Goal: Information Seeking & Learning: Learn about a topic

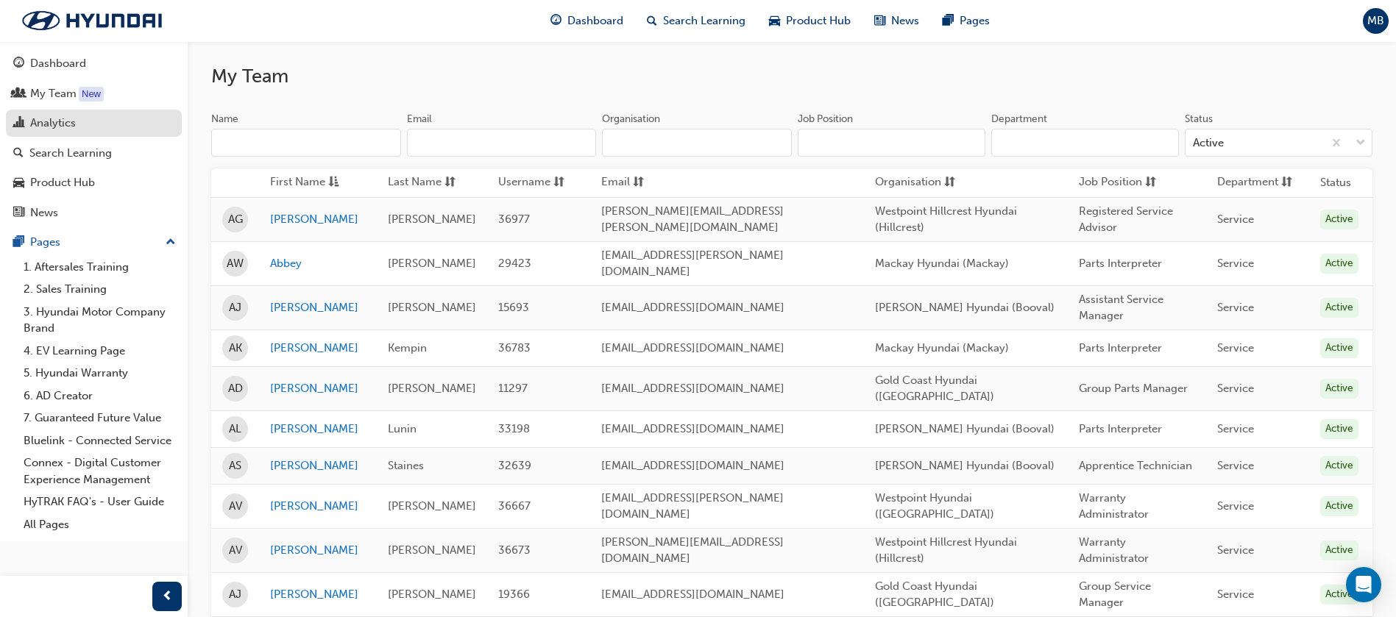
click at [54, 125] on div "Analytics" at bounding box center [53, 123] width 46 height 17
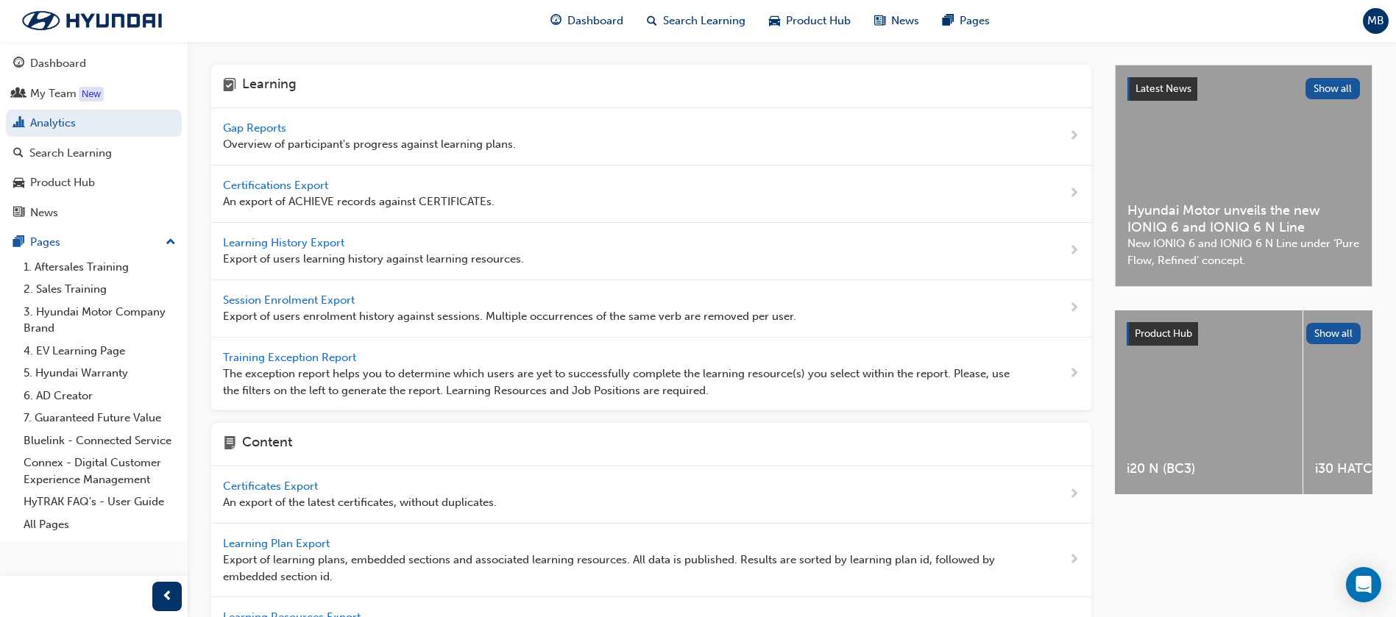
click at [269, 124] on span "Gap Reports" at bounding box center [256, 127] width 66 height 13
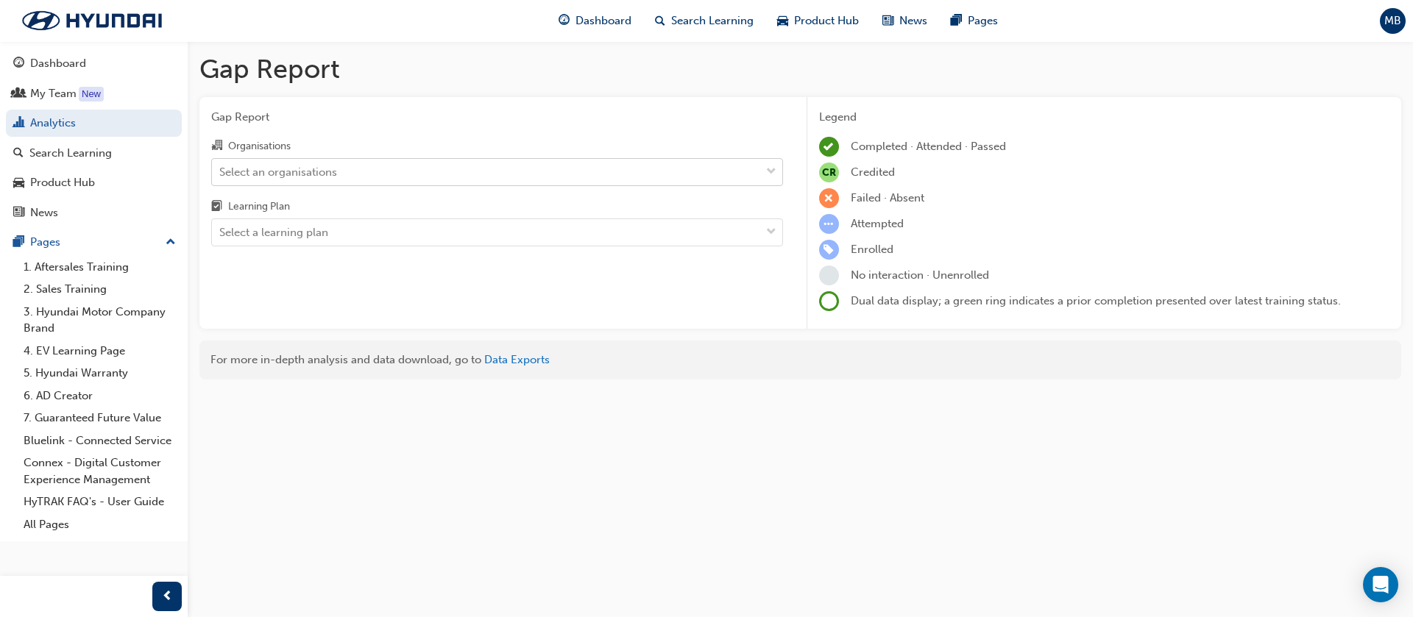
click at [275, 171] on div "Select an organisations" at bounding box center [278, 171] width 118 height 17
click at [221, 171] on input "Organisations Select an organisations" at bounding box center [219, 171] width 1 height 13
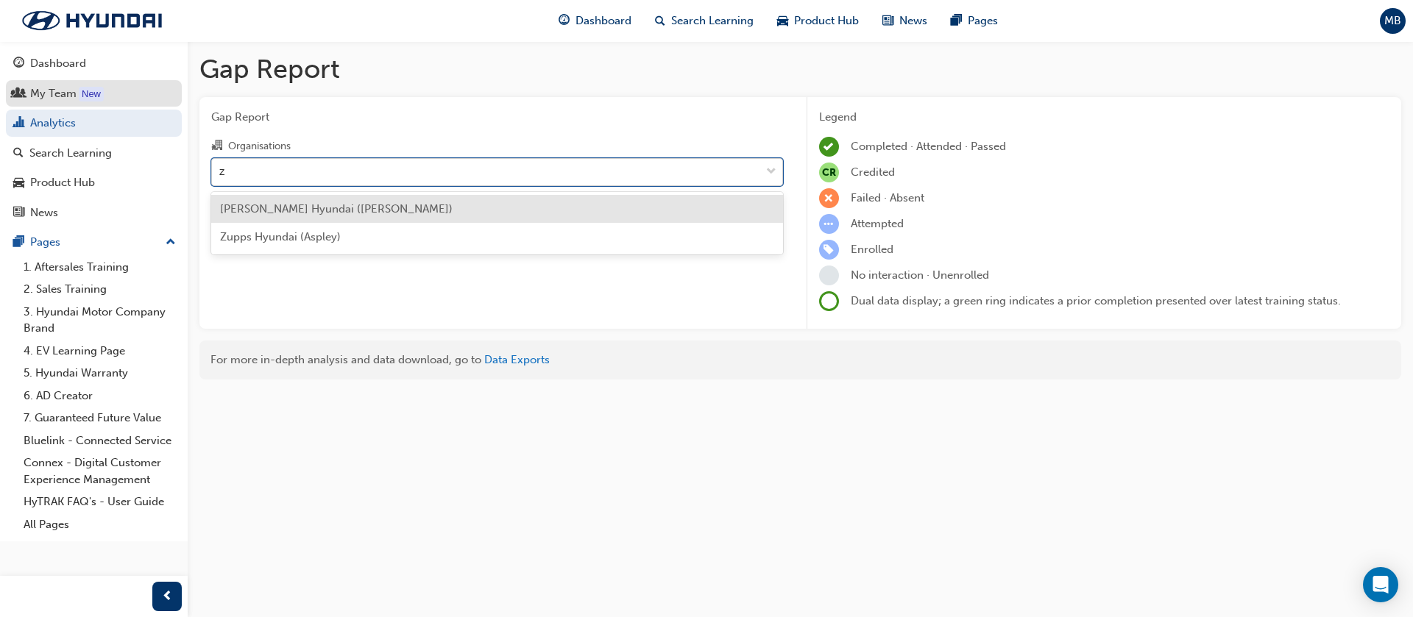
type input "zu"
click at [265, 210] on span "Zupps Hyundai (Aspley)" at bounding box center [280, 208] width 121 height 13
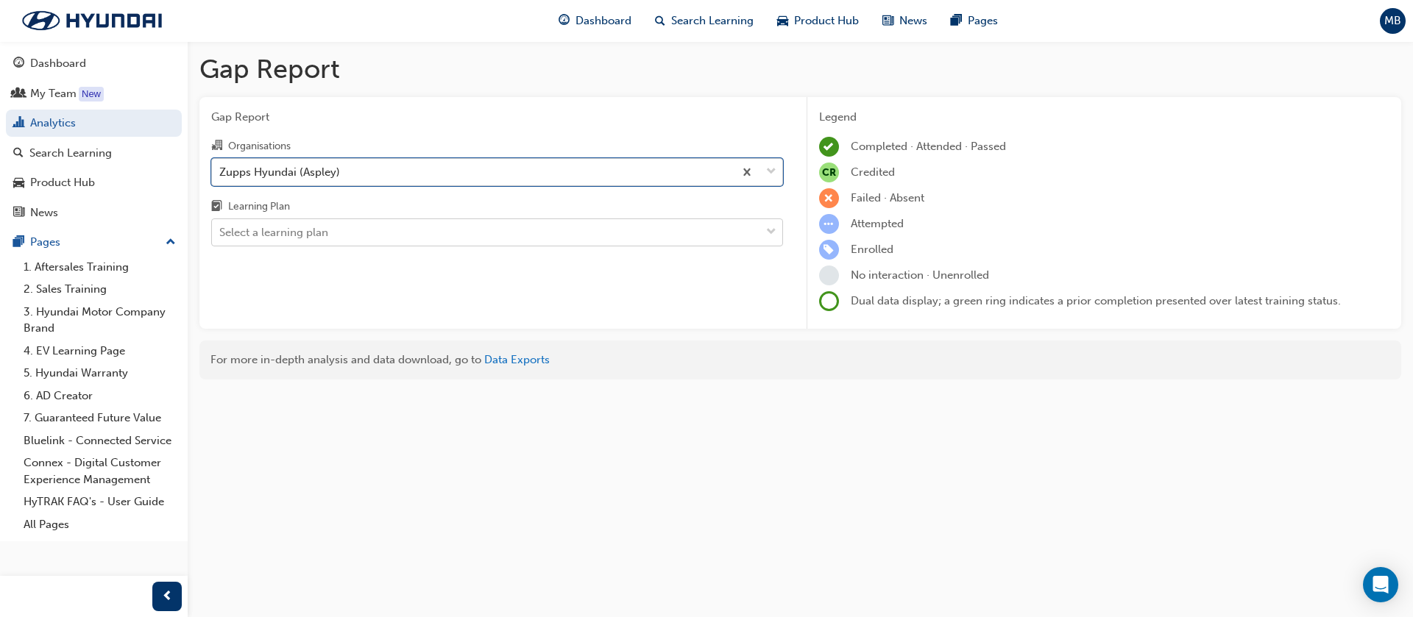
click at [270, 224] on div "Select a learning plan" at bounding box center [273, 232] width 109 height 17
click at [221, 226] on input "Learning Plan Select a learning plan" at bounding box center [219, 232] width 1 height 13
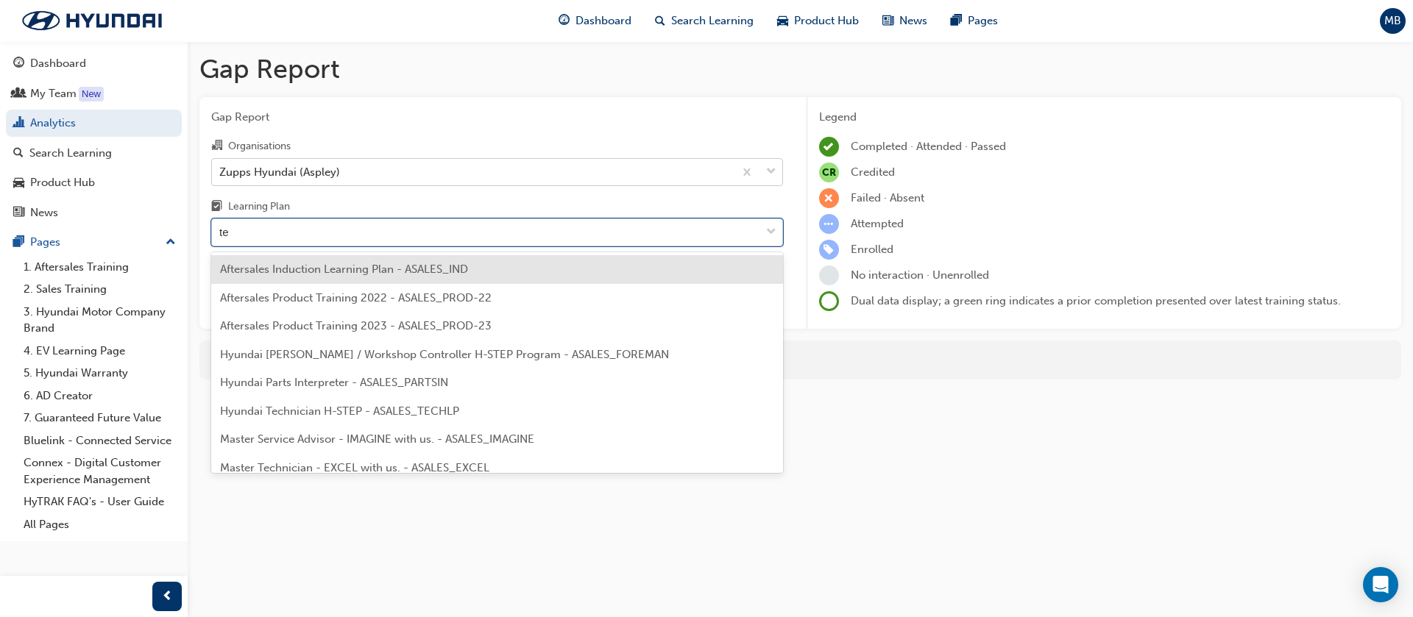
type input "tec"
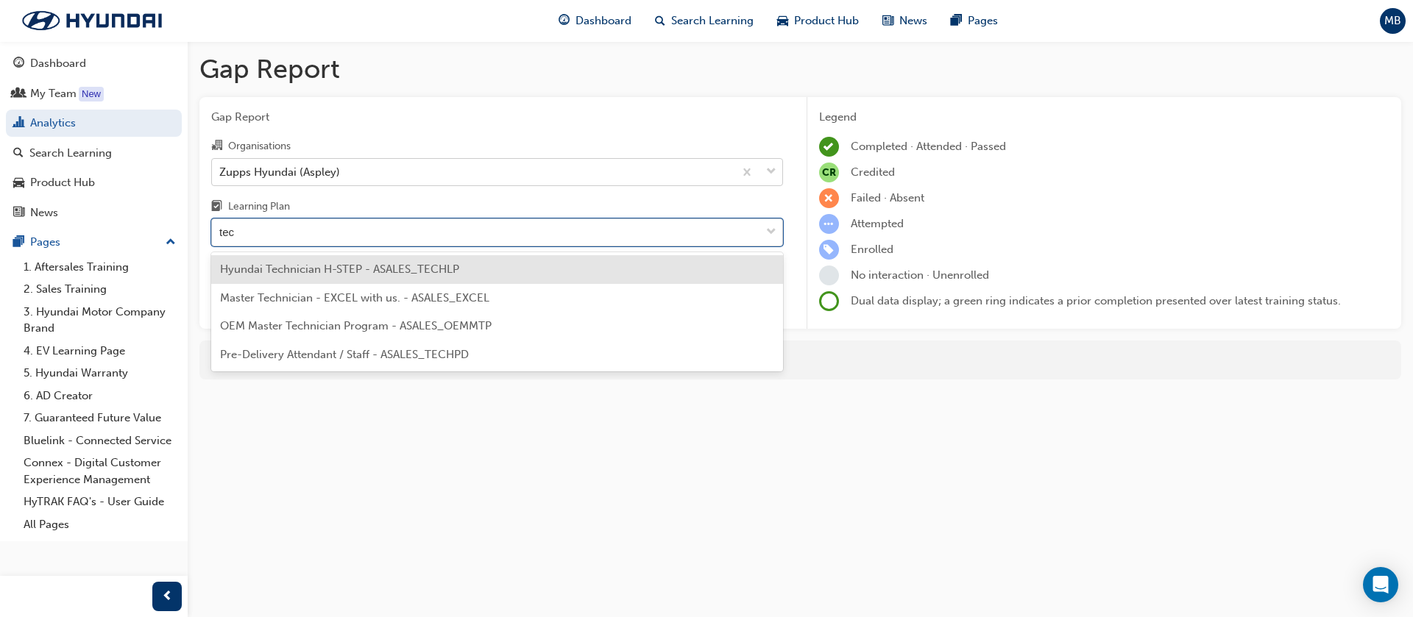
click at [286, 263] on span "Hyundai Technician H-STEP - ASALES_TECHLP" at bounding box center [339, 269] width 239 height 13
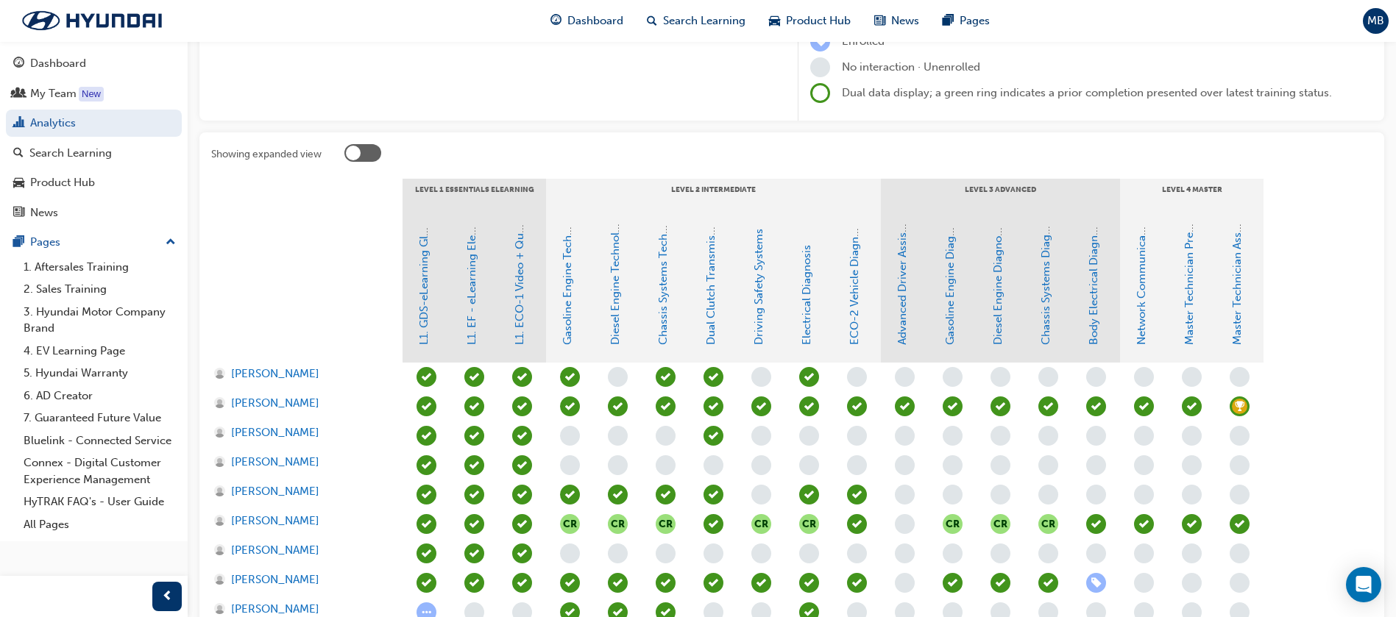
scroll to position [86, 0]
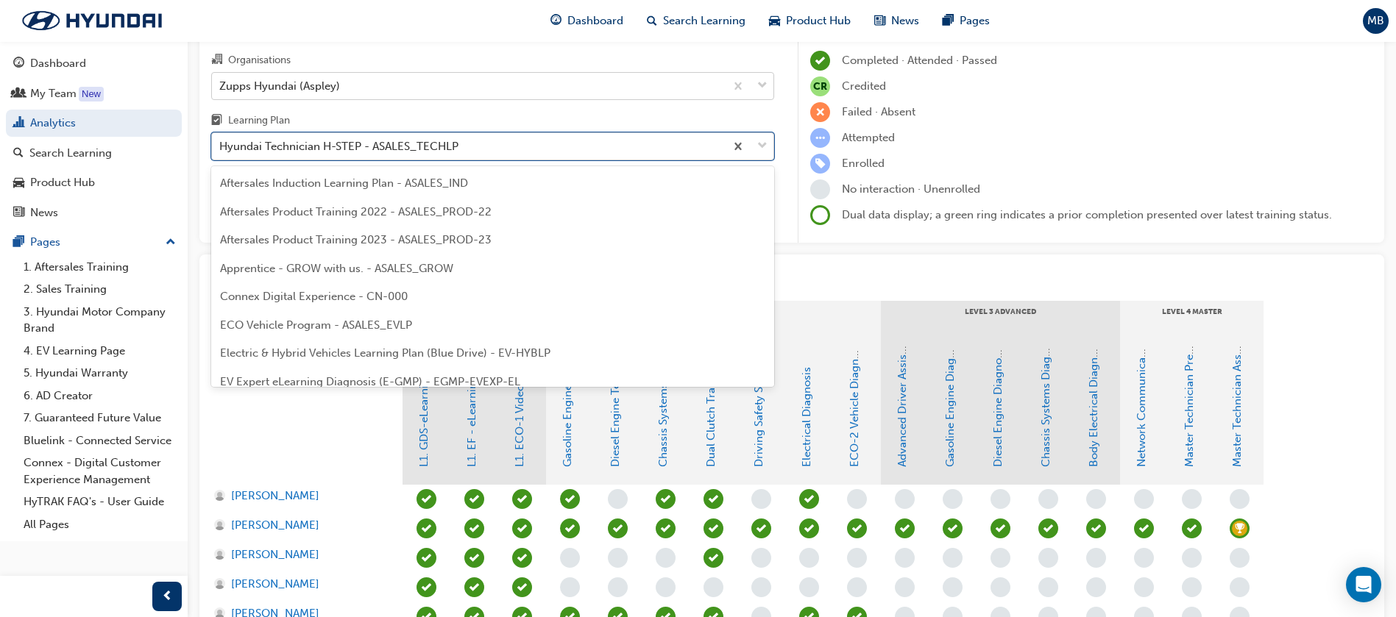
click at [311, 155] on div "Hyundai Technician H-STEP - ASALES_TECHLP" at bounding box center [468, 147] width 513 height 26
click at [221, 152] on input "Learning Plan option Hyundai Technician H-STEP - ASALES_TECHLP, selected. optio…" at bounding box center [219, 146] width 1 height 13
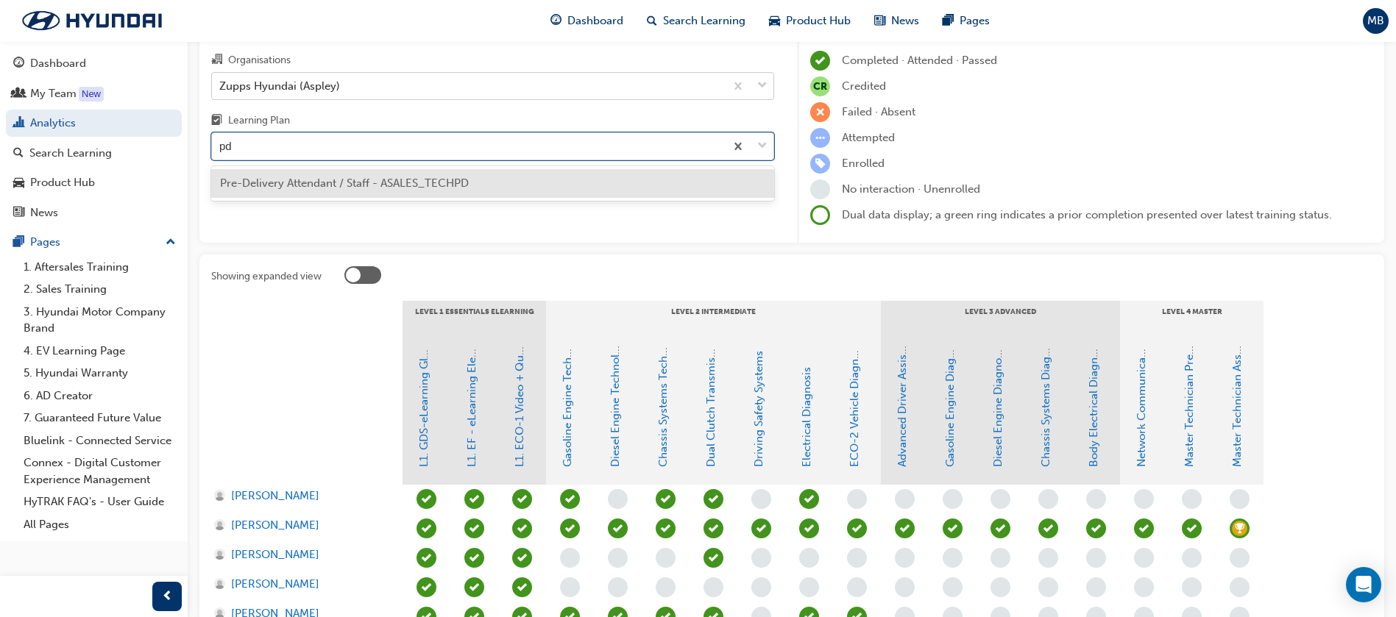
scroll to position [0, 0]
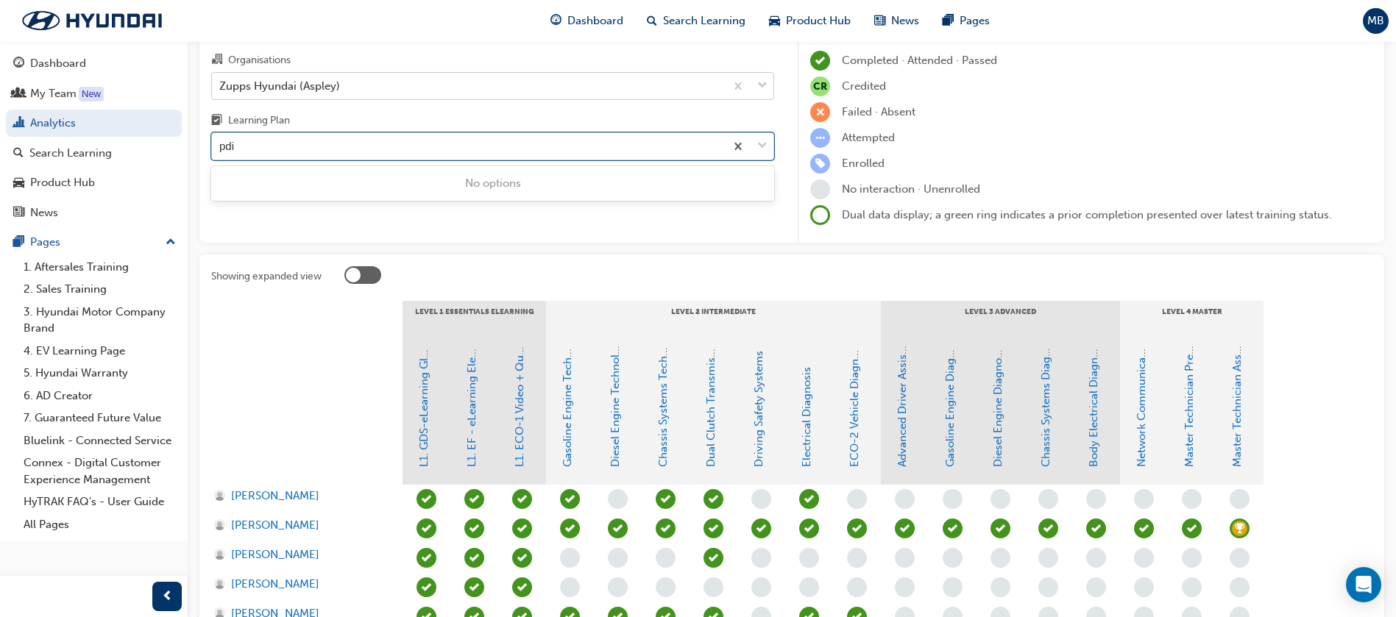
type input "pd"
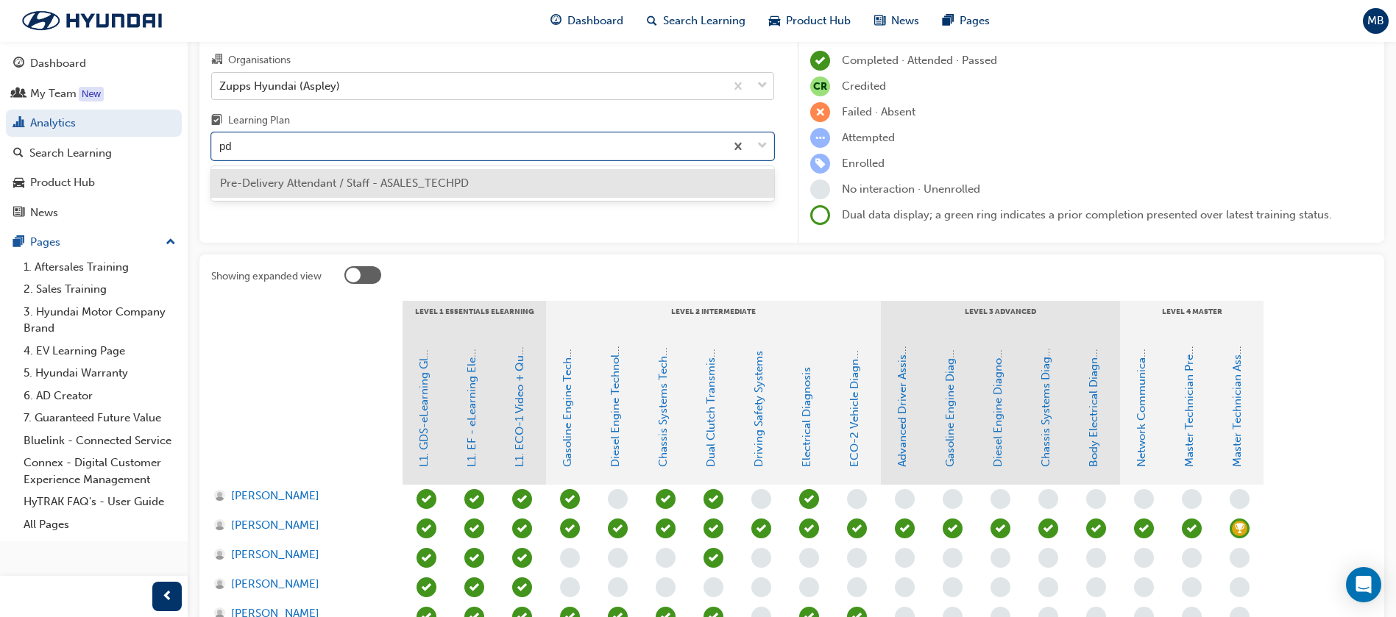
click at [327, 177] on span "Pre-Delivery Attendant / Staff - ASALES_TECHPD" at bounding box center [344, 183] width 249 height 13
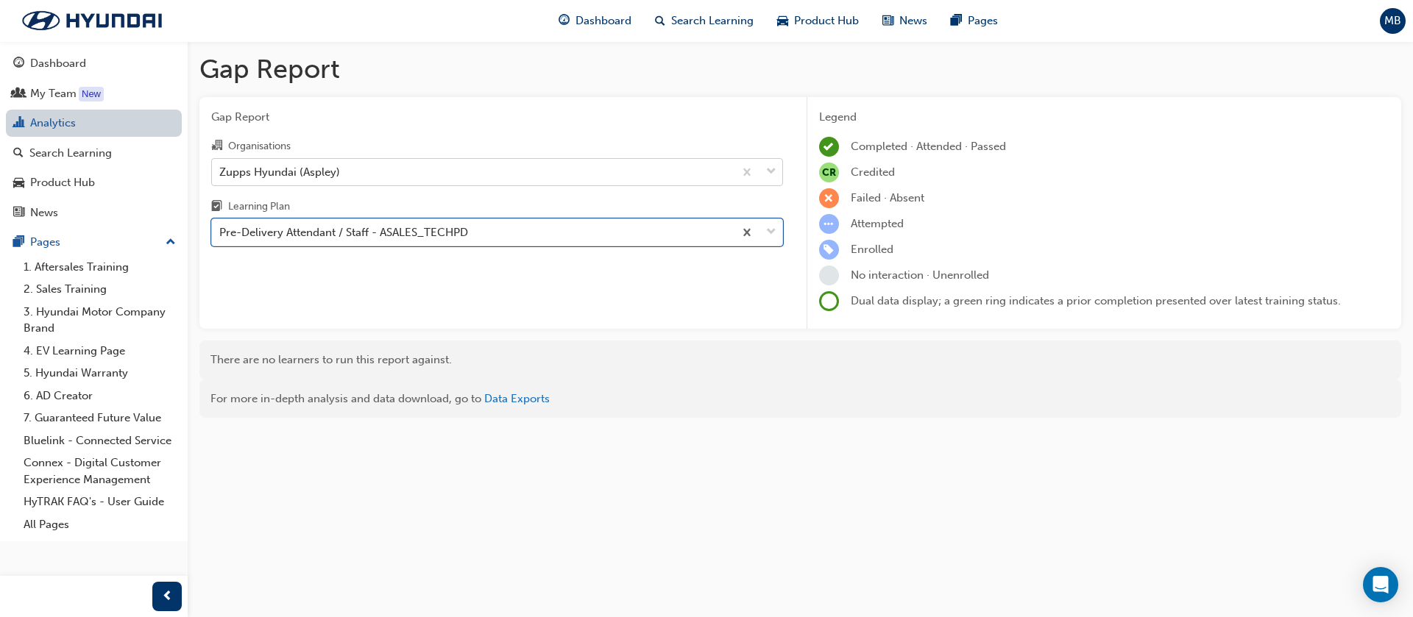
click at [60, 122] on link "Analytics" at bounding box center [94, 123] width 176 height 27
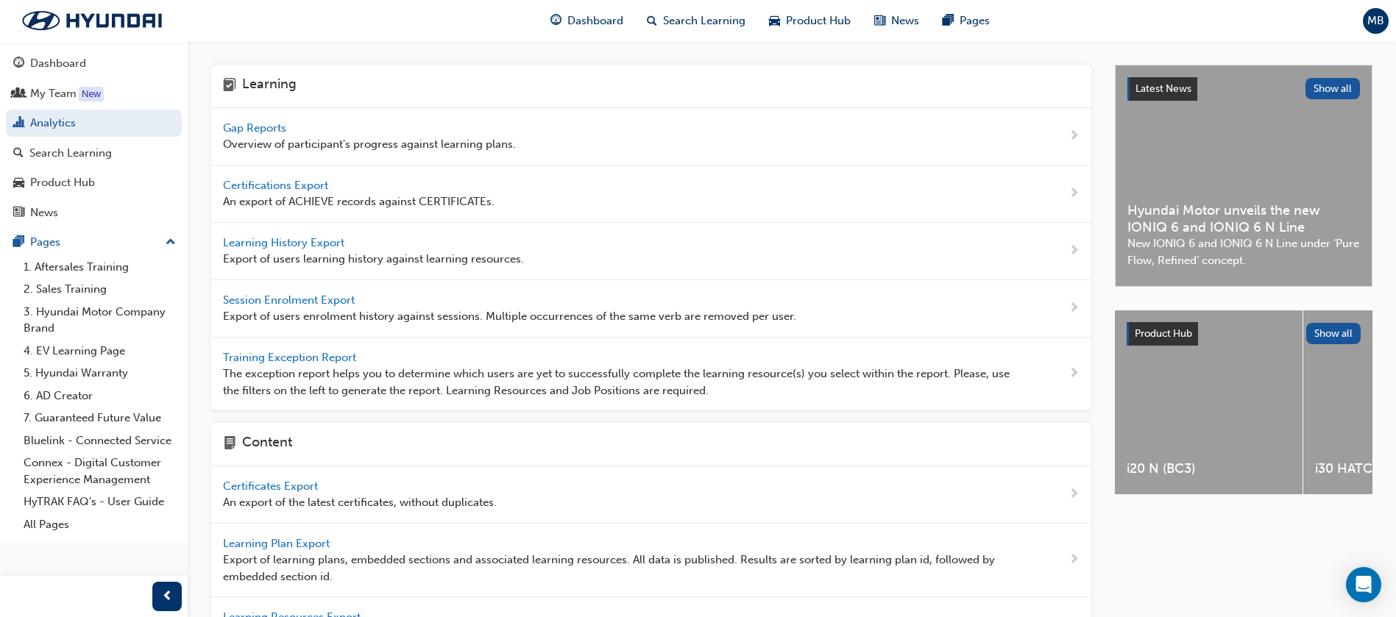
click at [271, 124] on span "Gap Reports" at bounding box center [256, 127] width 66 height 13
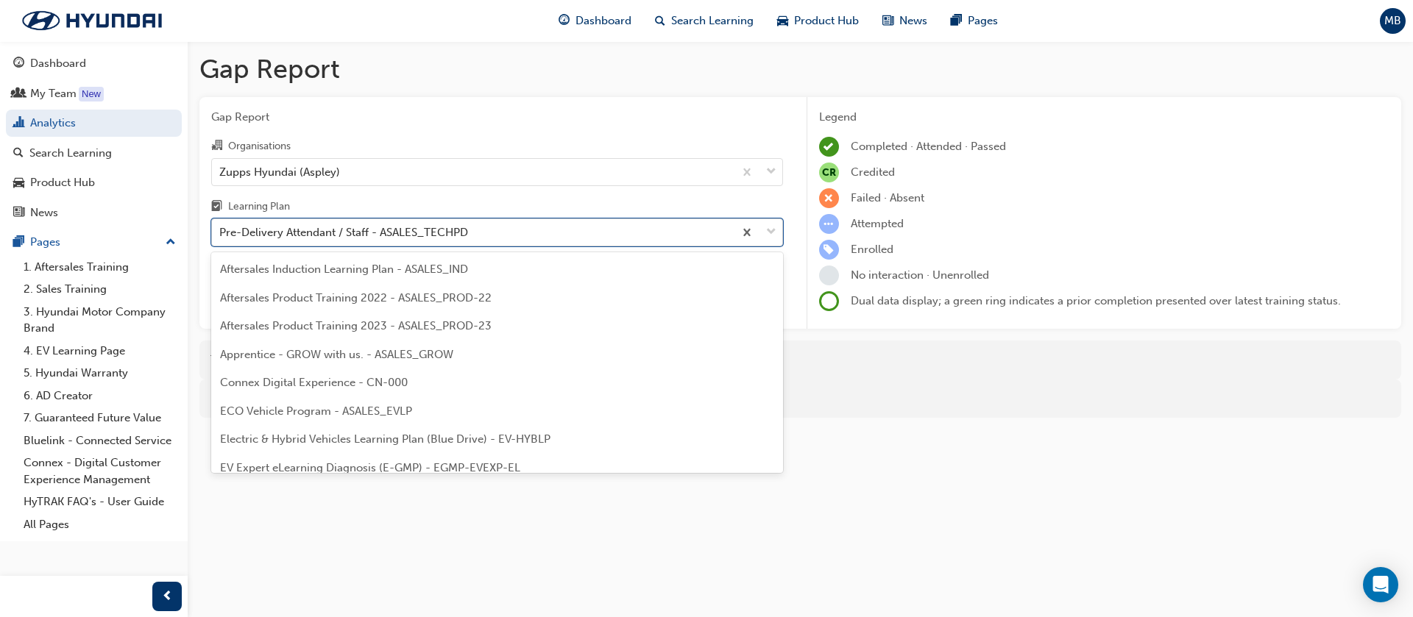
click at [299, 220] on div "Pre-Delivery Attendant / Staff - ASALES_TECHPD" at bounding box center [473, 233] width 522 height 26
click at [221, 226] on input "Learning Plan option Pre-Delivery Attendant / Staff - ASALES_TECHPD focused, 26…" at bounding box center [219, 232] width 1 height 13
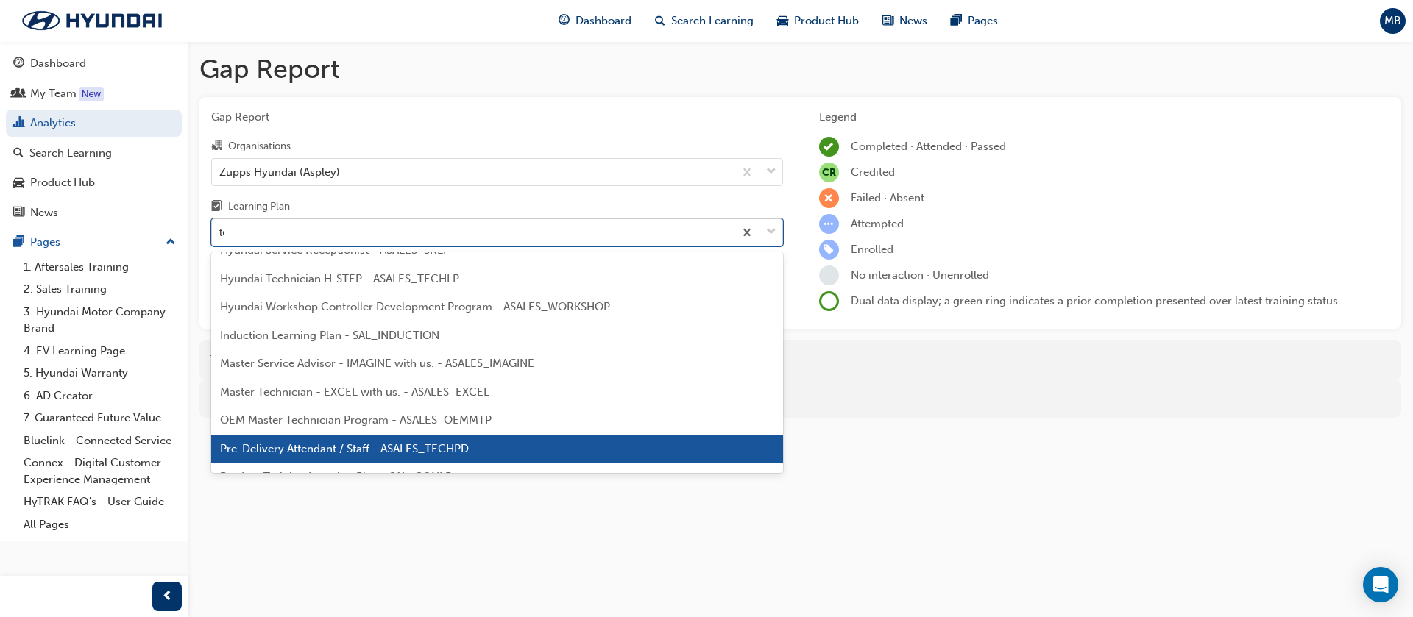
scroll to position [68, 0]
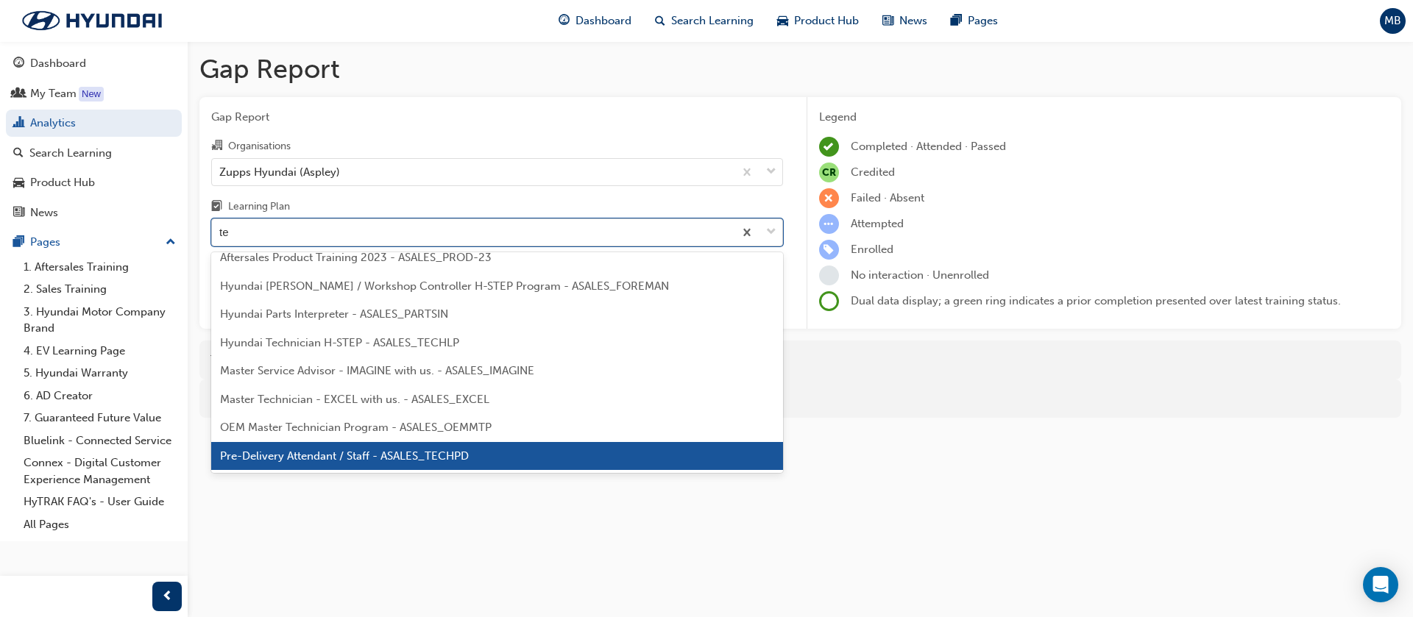
type input "tec"
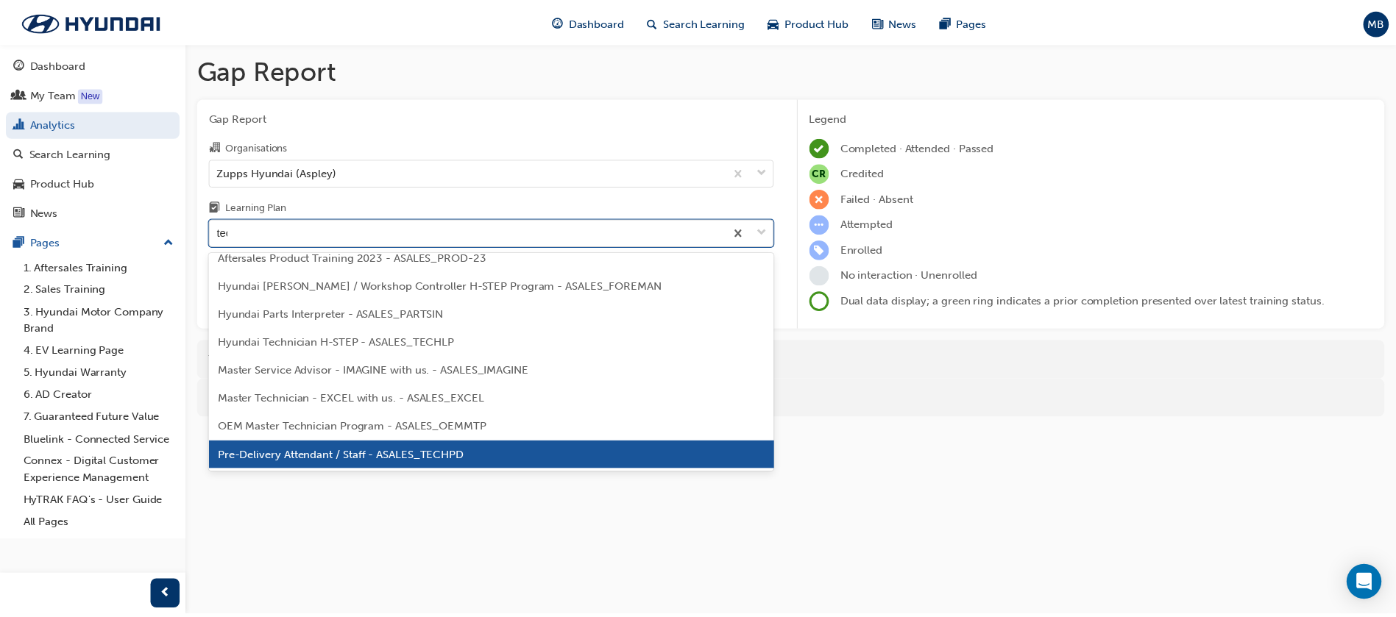
scroll to position [0, 0]
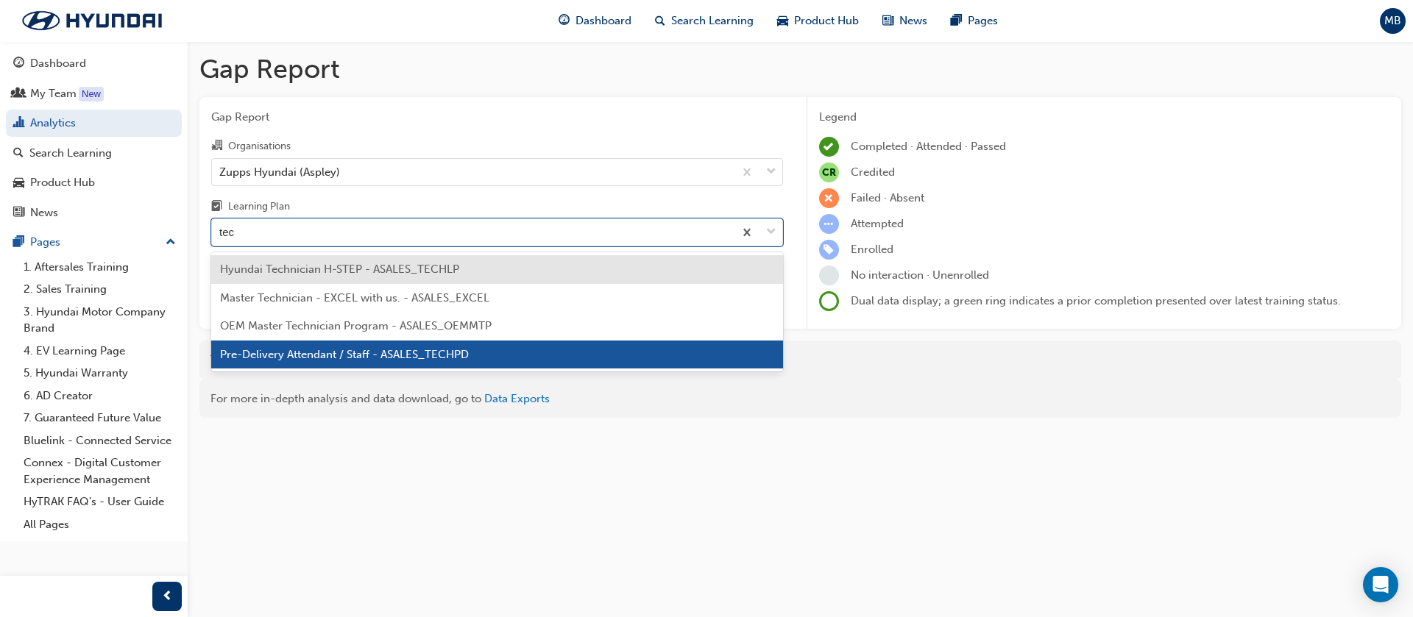
click at [313, 270] on span "Hyundai Technician H-STEP - ASALES_TECHLP" at bounding box center [339, 269] width 239 height 13
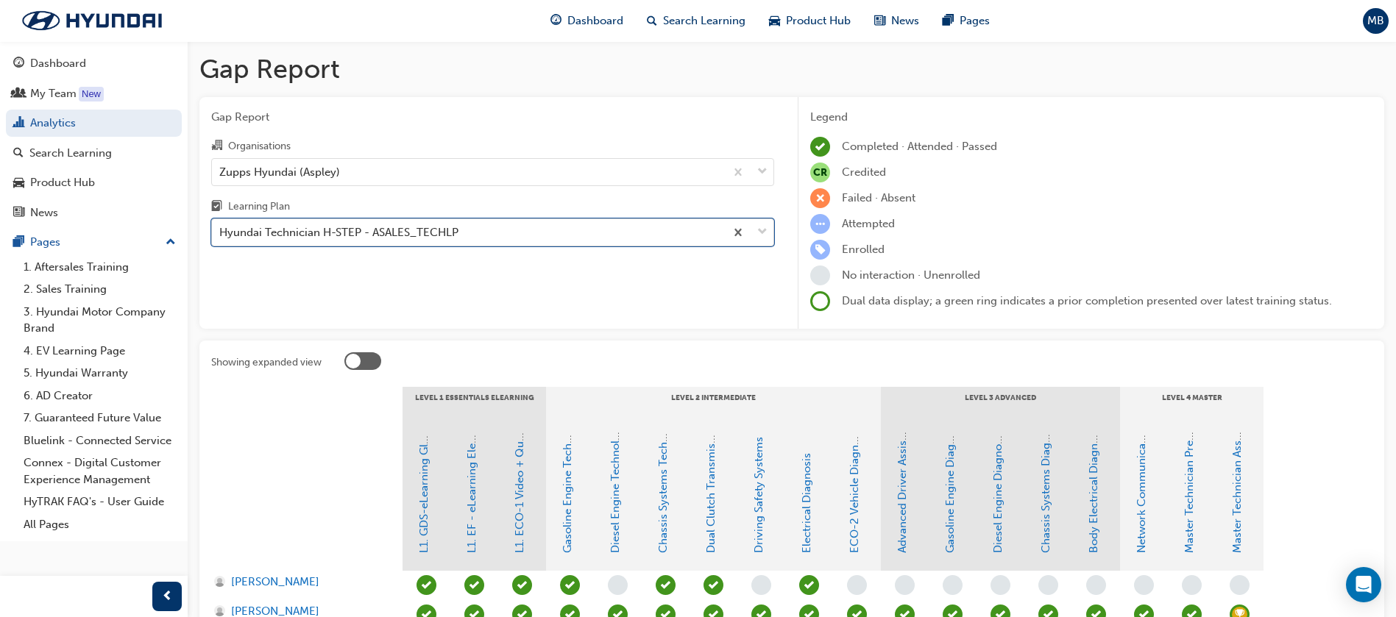
click at [478, 233] on div "Hyundai Technician H-STEP - ASALES_TECHLP" at bounding box center [468, 233] width 513 height 26
click at [221, 233] on input "Learning Plan option Hyundai Technician H-STEP - ASALES_TECHLP, selected. 0 res…" at bounding box center [219, 232] width 1 height 13
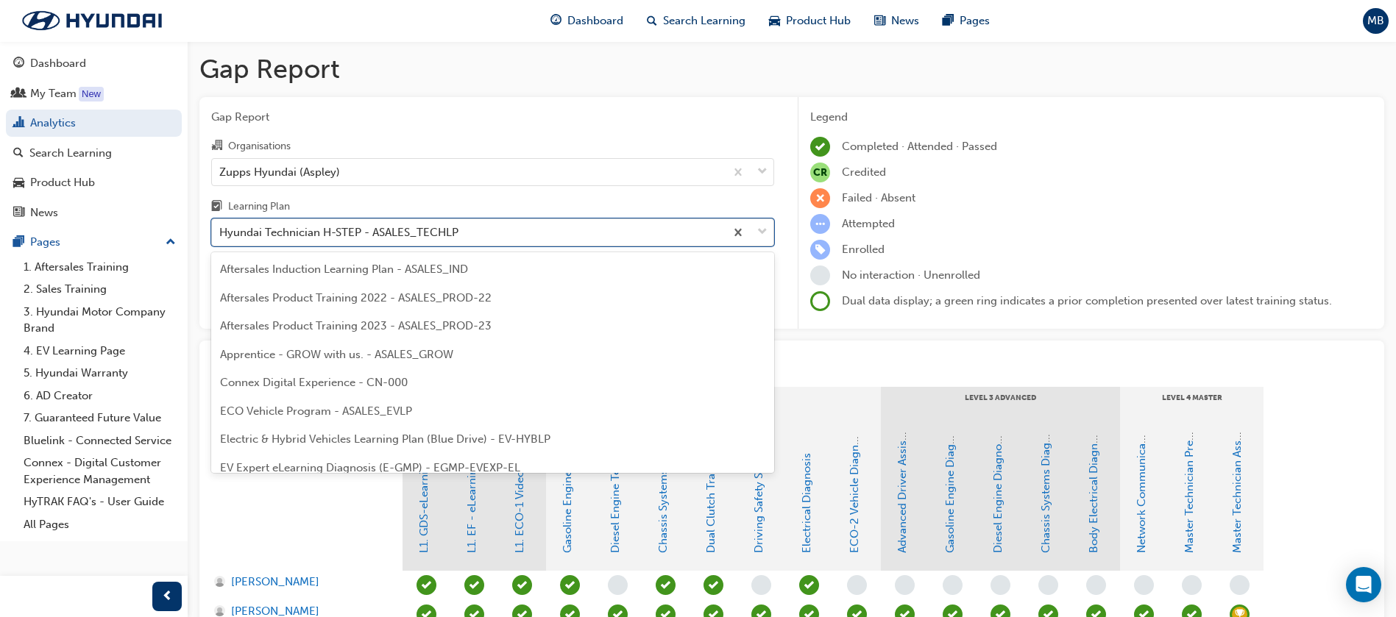
scroll to position [359, 0]
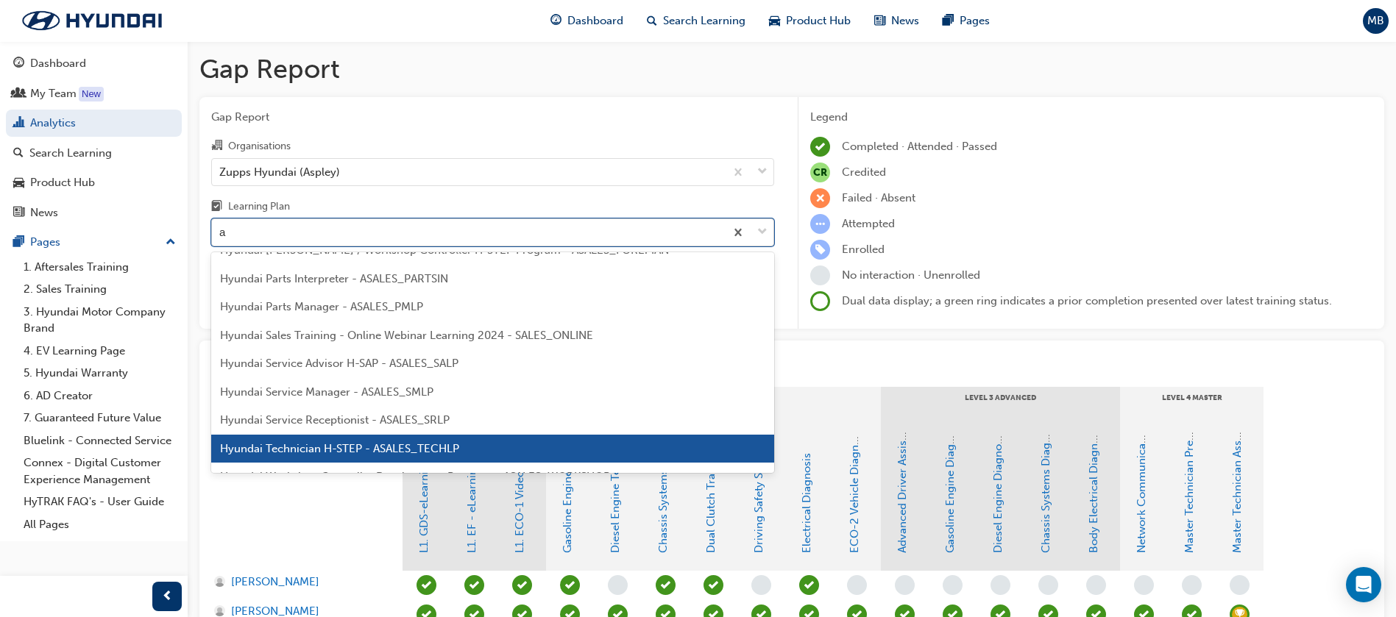
type input "ad"
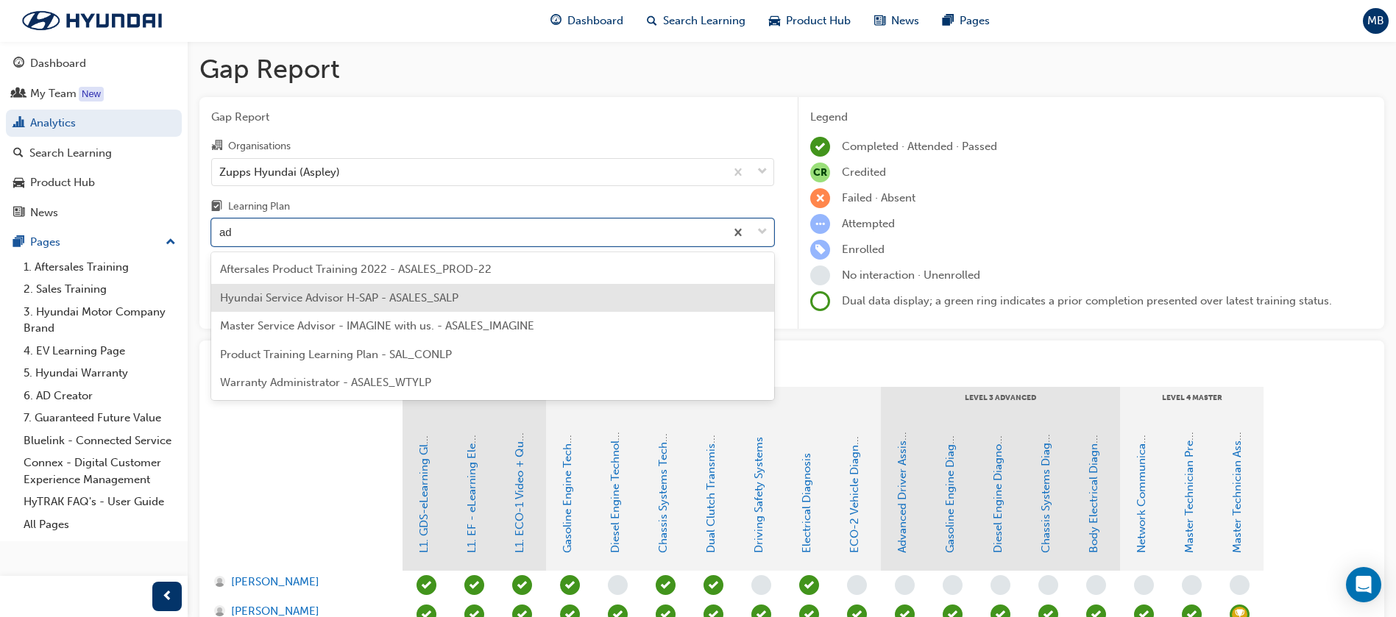
click at [391, 298] on span "Hyundai Service Advisor H-SAP - ASALES_SALP" at bounding box center [339, 297] width 238 height 13
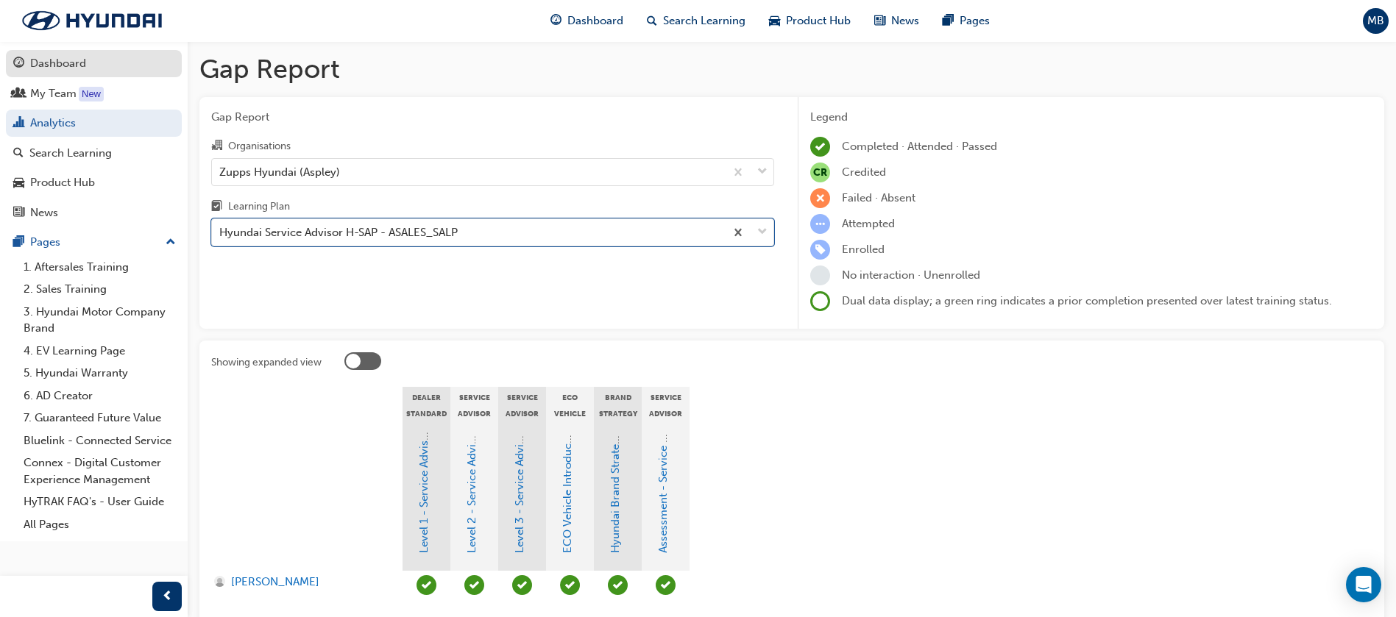
click at [30, 58] on div "Dashboard" at bounding box center [58, 63] width 56 height 17
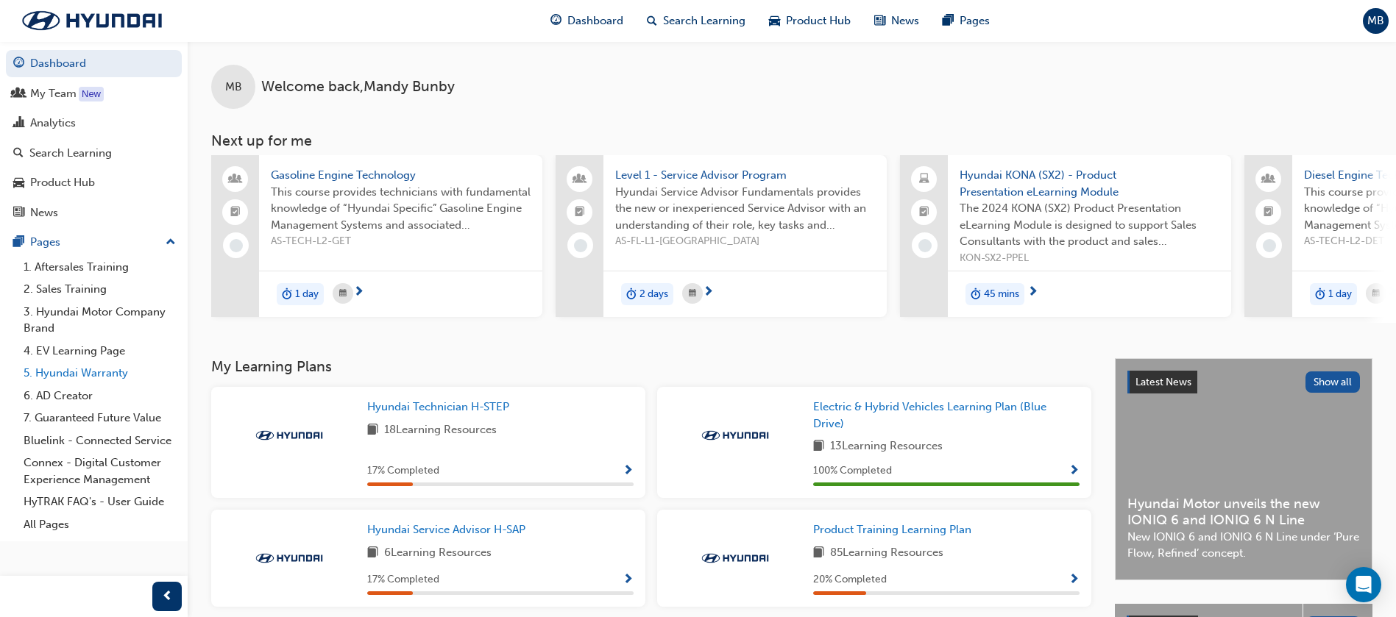
click at [107, 375] on link "5. Hyundai Warranty" at bounding box center [100, 373] width 164 height 23
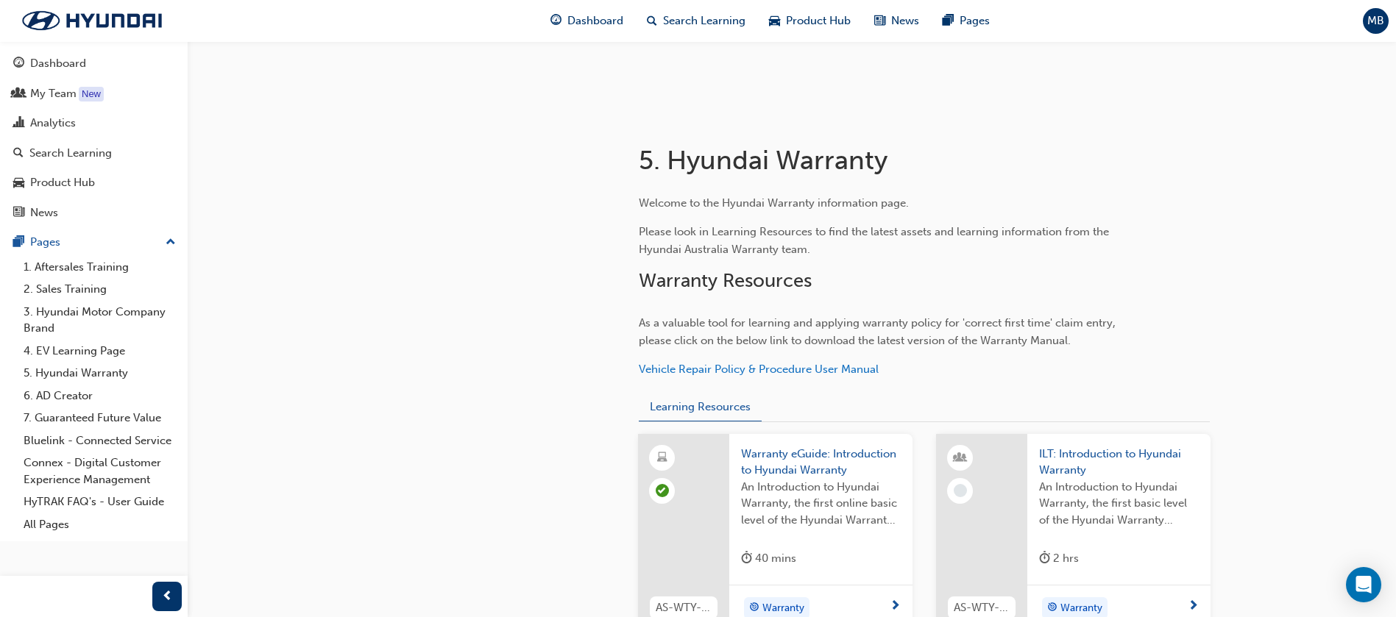
scroll to position [331, 0]
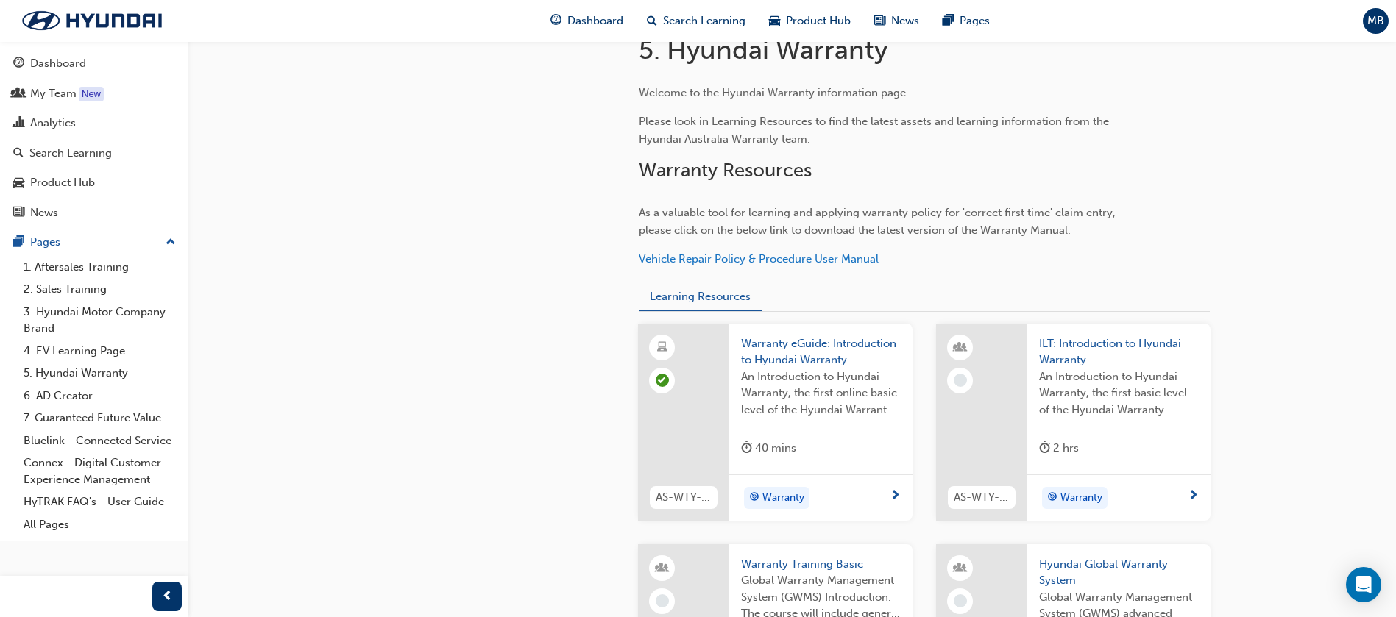
click at [790, 349] on span "Warranty eGuide: Introduction to Hyundai Warranty" at bounding box center [821, 352] width 160 height 33
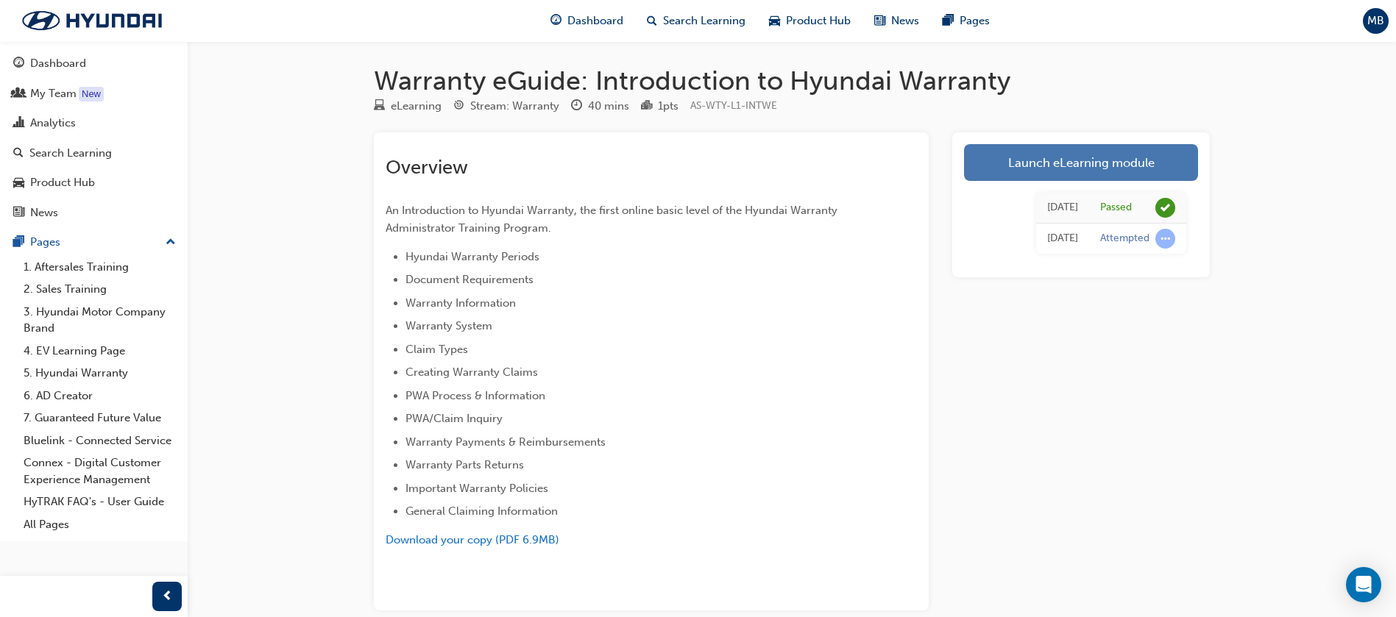
click at [1041, 161] on link "Launch eLearning module" at bounding box center [1081, 162] width 234 height 37
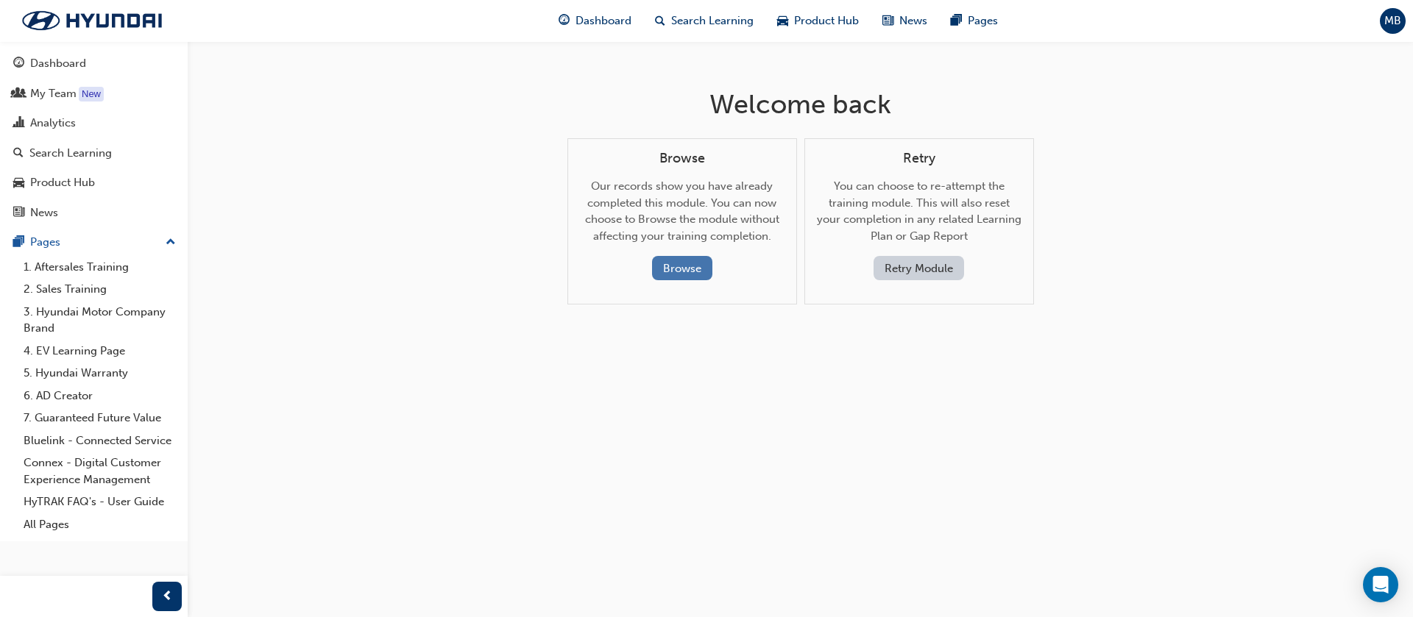
click at [681, 270] on button "Browse" at bounding box center [682, 268] width 60 height 24
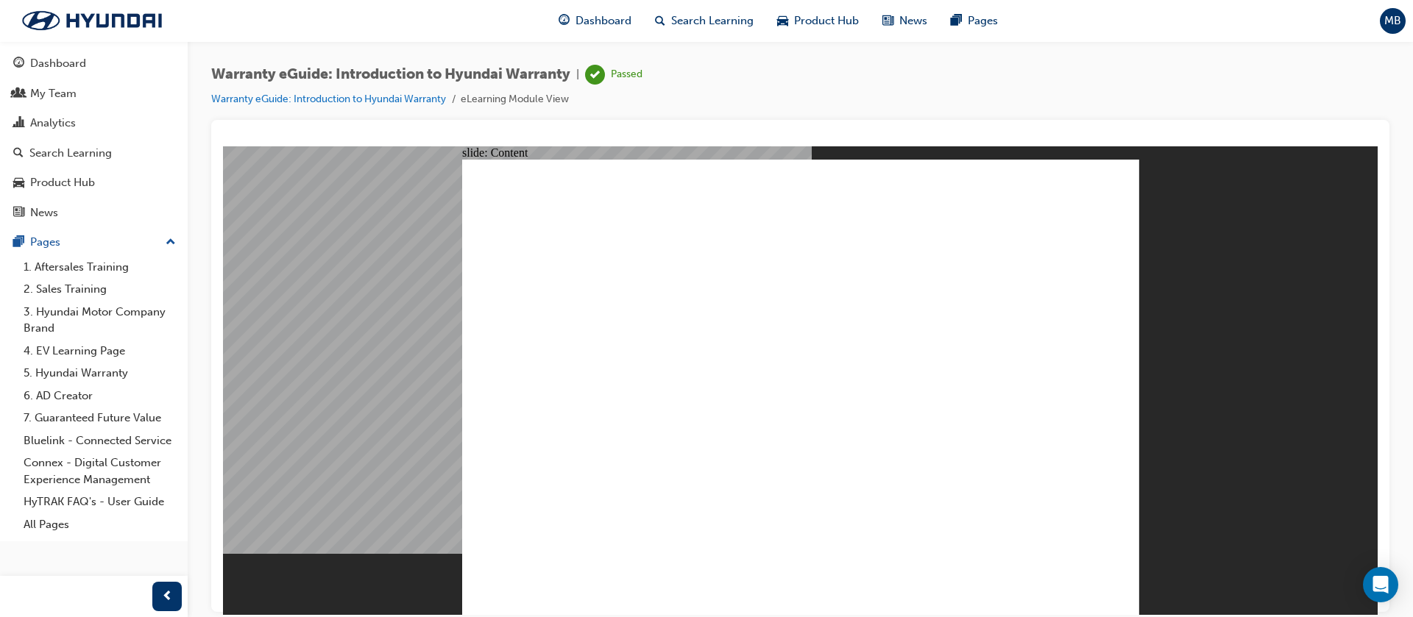
click at [366, 93] on link "Warranty eGuide: Introduction to Hyundai Warranty" at bounding box center [328, 99] width 235 height 13
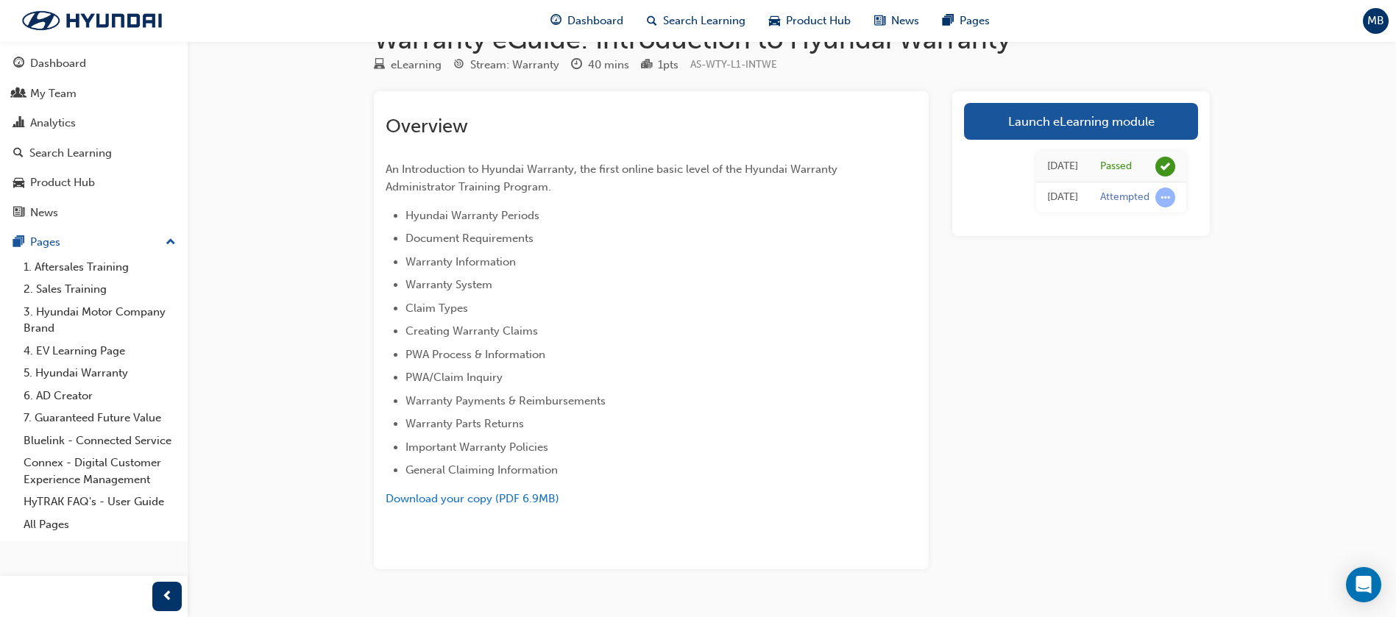
scroll to position [77, 0]
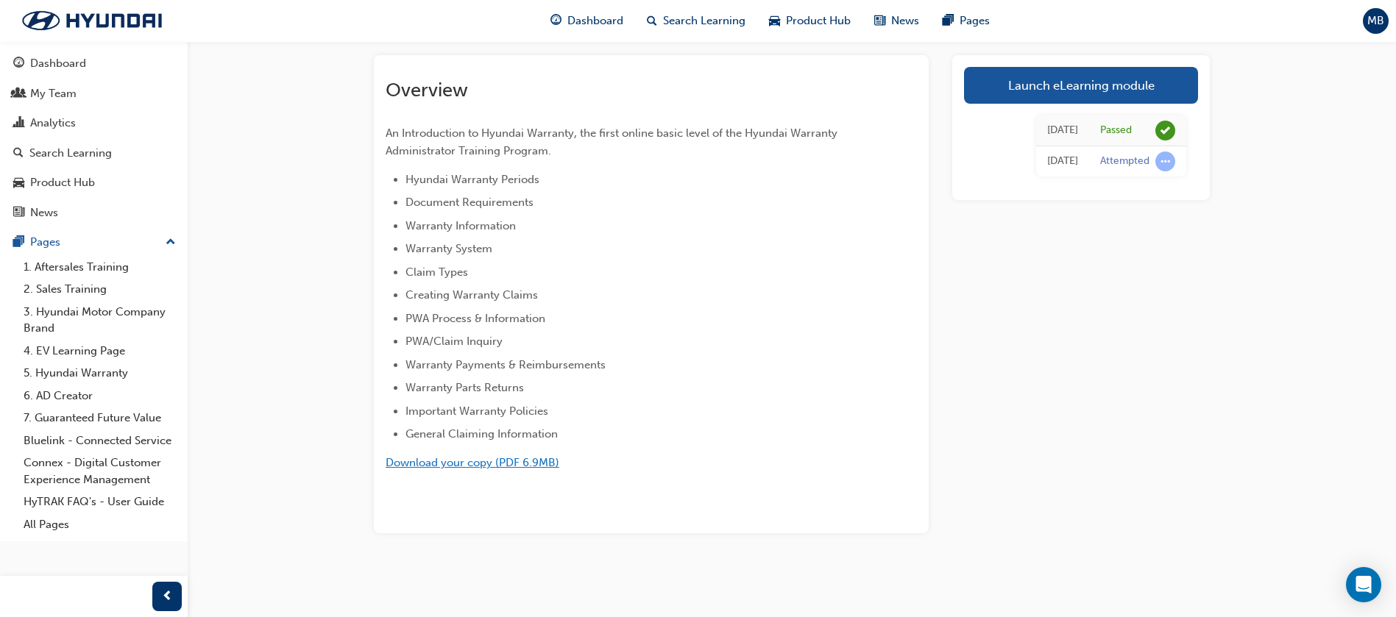
click at [495, 466] on span "Download your copy (PDF 6.9MB)" at bounding box center [473, 462] width 174 height 13
